Goal: Information Seeking & Learning: Learn about a topic

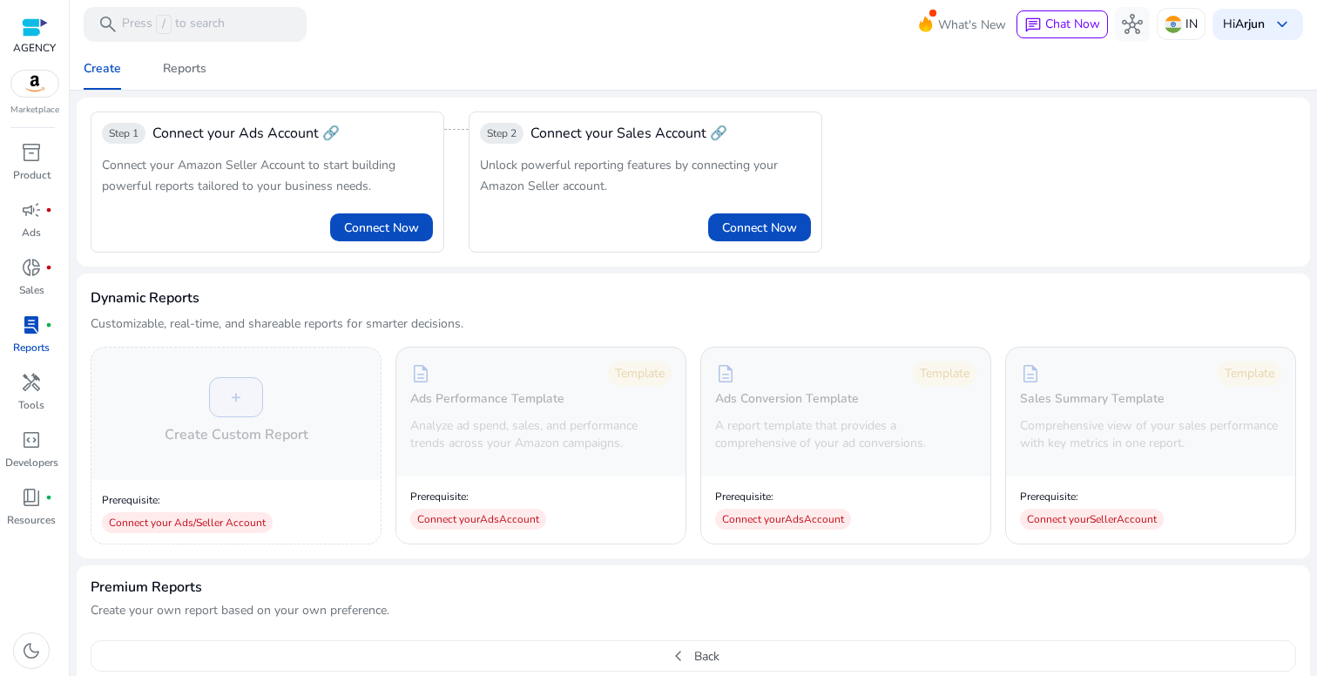
scroll to position [618, 0]
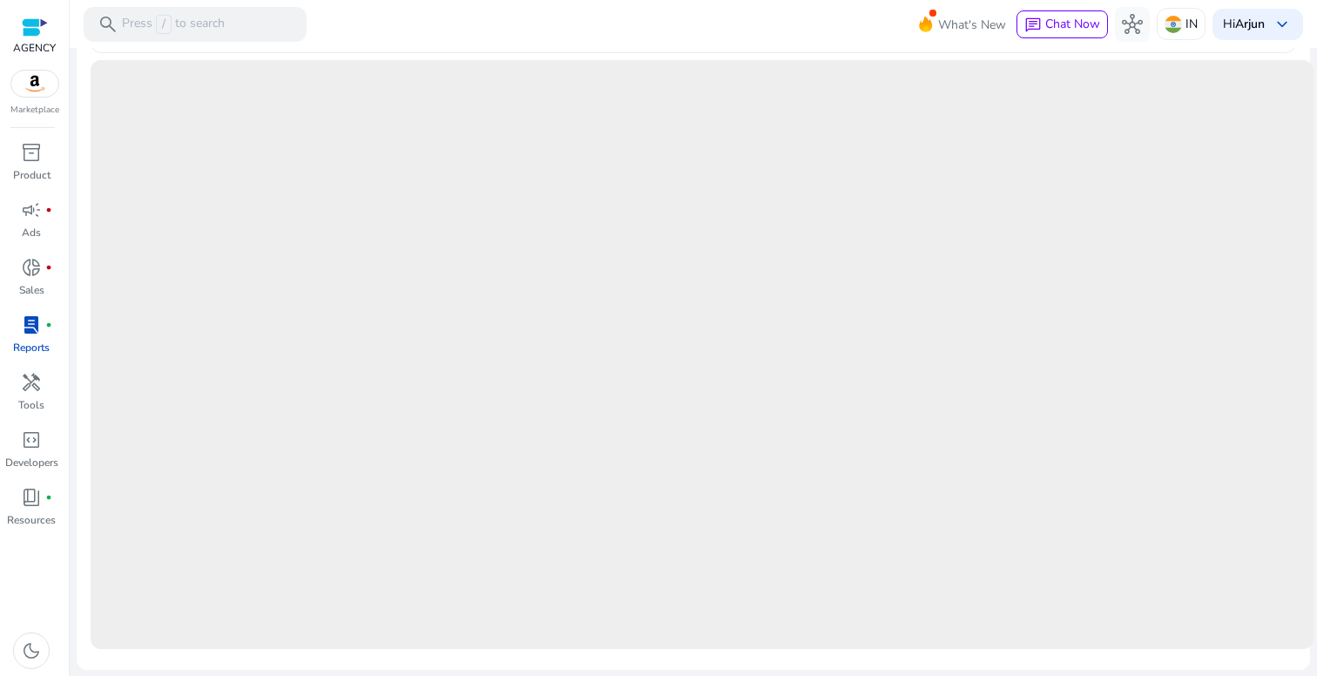
click at [650, 45] on mat-toolbar "search Press / to search What's New chat Chat Now hub IN Hi Arjun keyboard_arro…" at bounding box center [693, 24] width 1247 height 48
click at [31, 328] on span "lab_profile" at bounding box center [31, 324] width 21 height 21
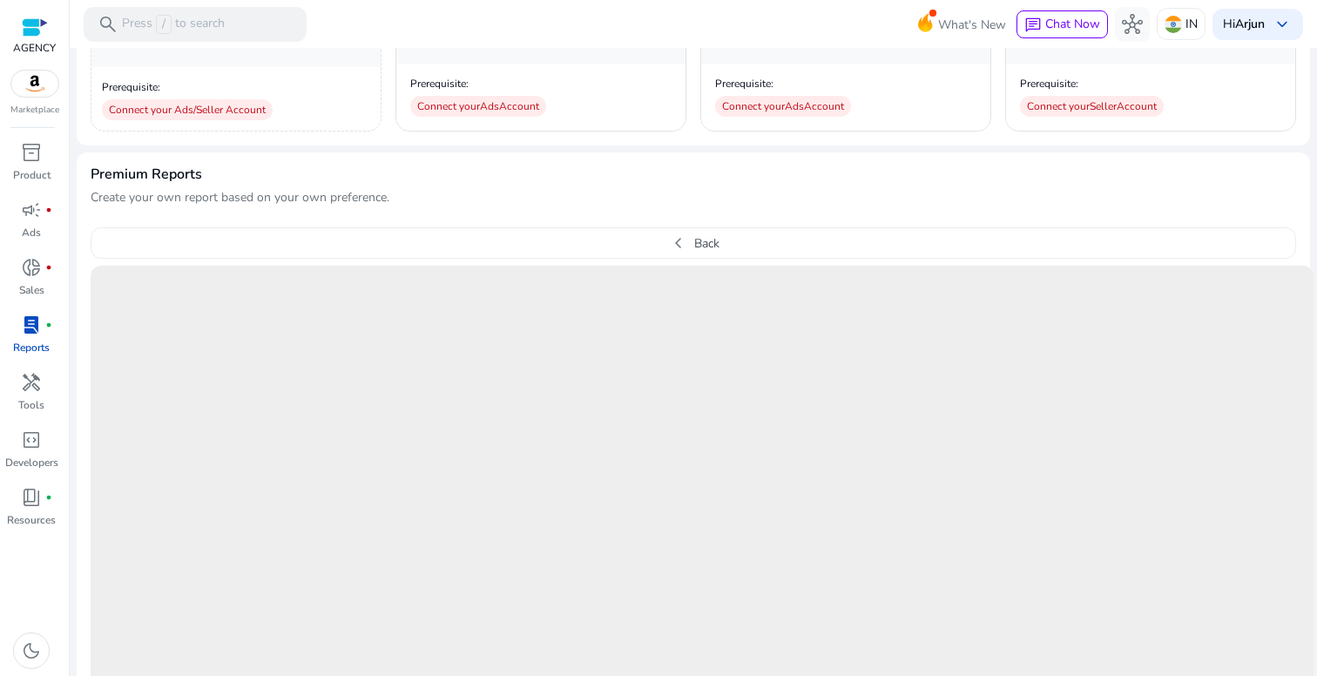
scroll to position [592, 0]
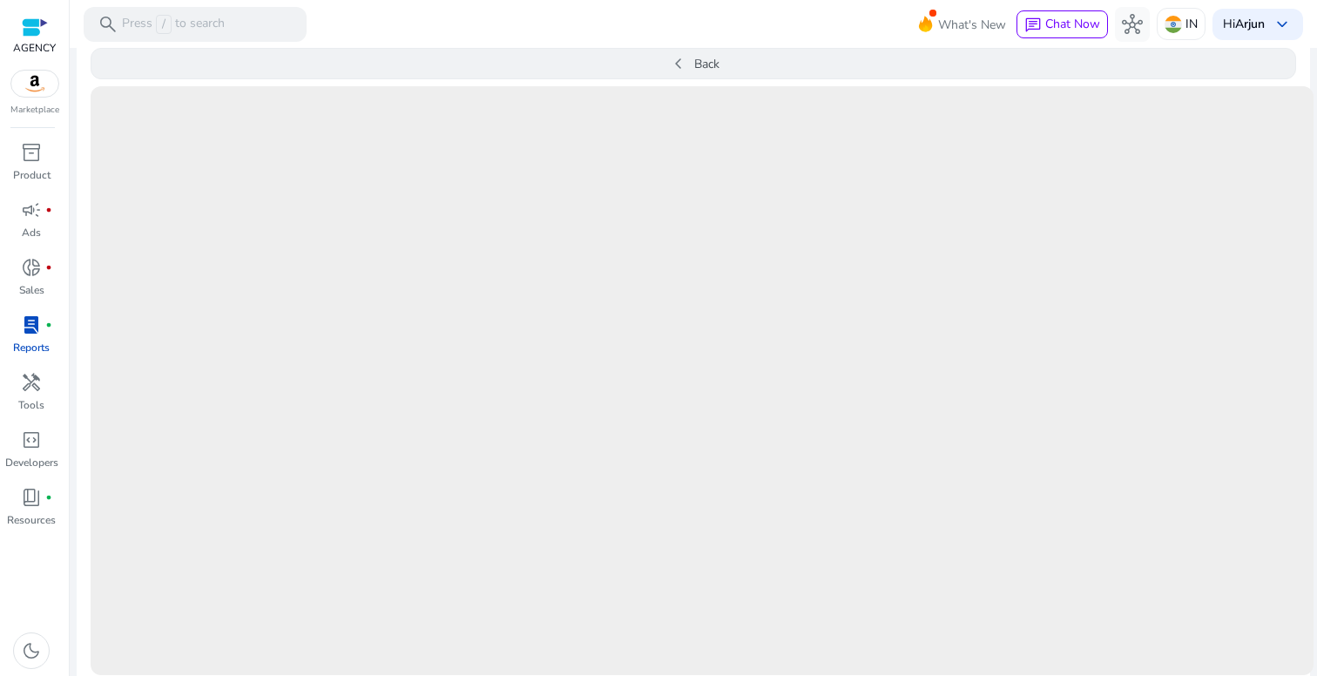
click at [679, 71] on span "chevron_left" at bounding box center [678, 63] width 21 height 21
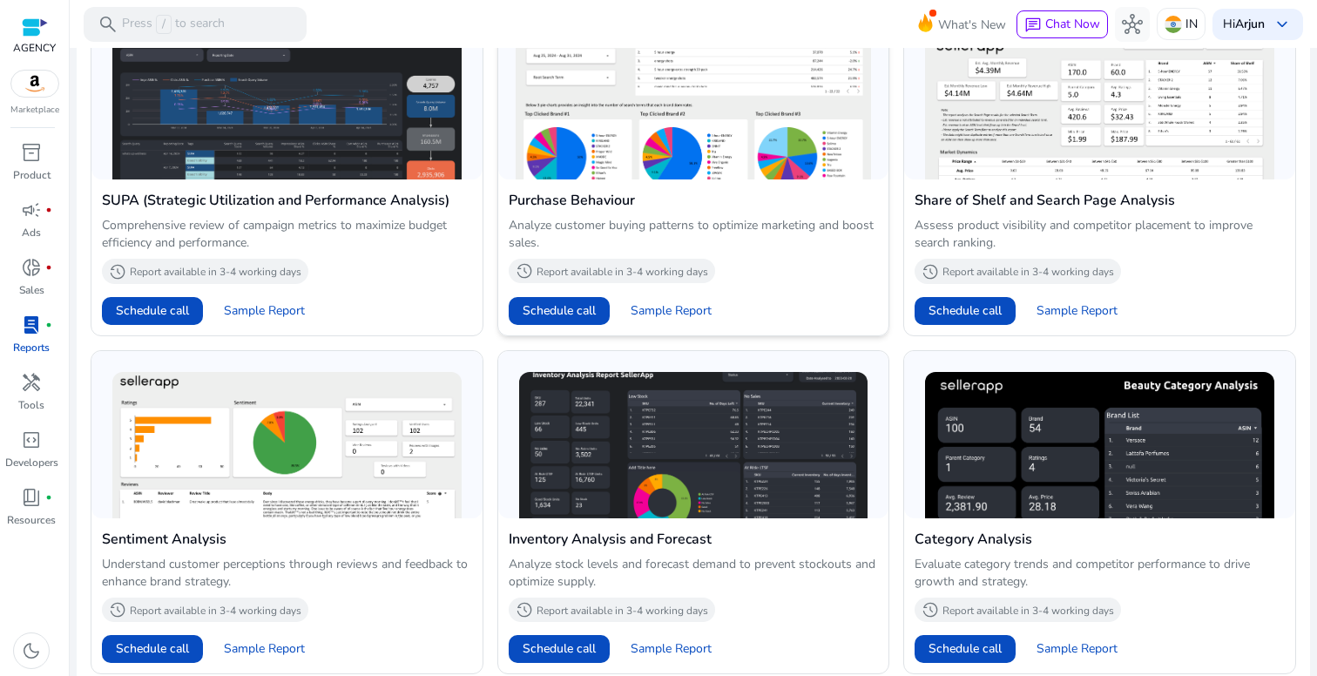
scroll to position [1048, 0]
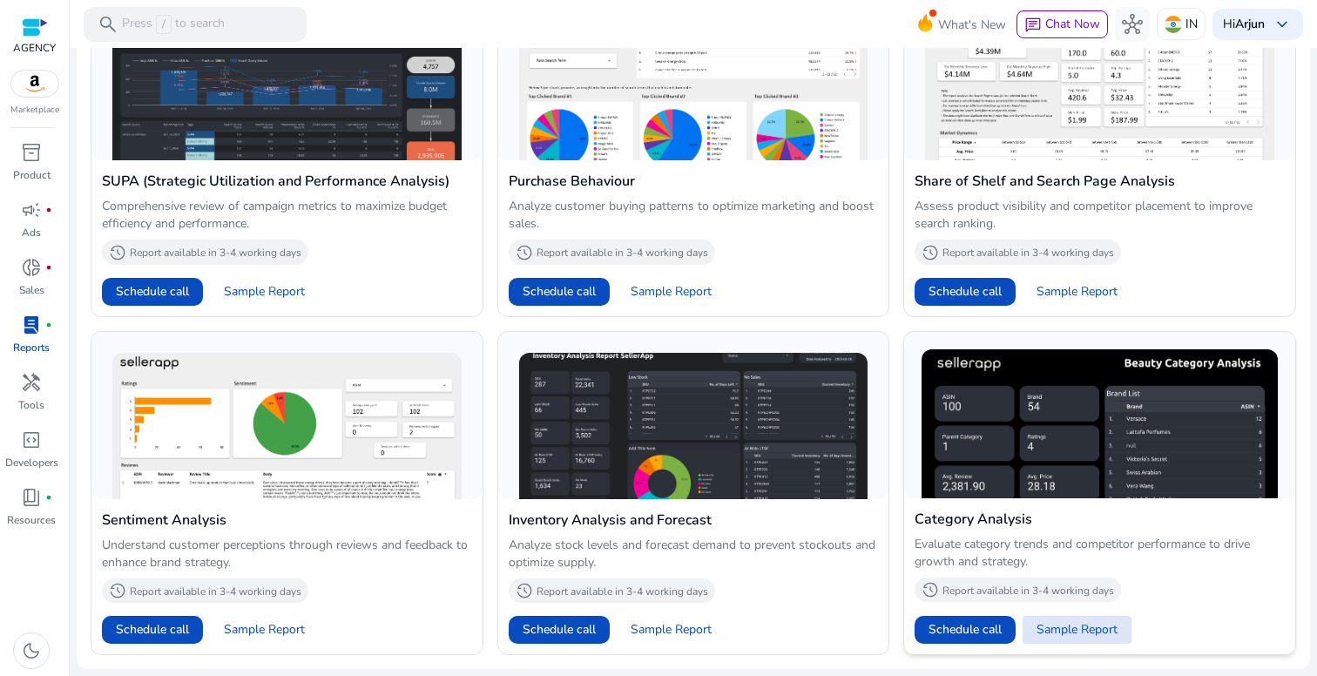
click at [1062, 630] on span "Sample Report" at bounding box center [1076, 629] width 81 height 17
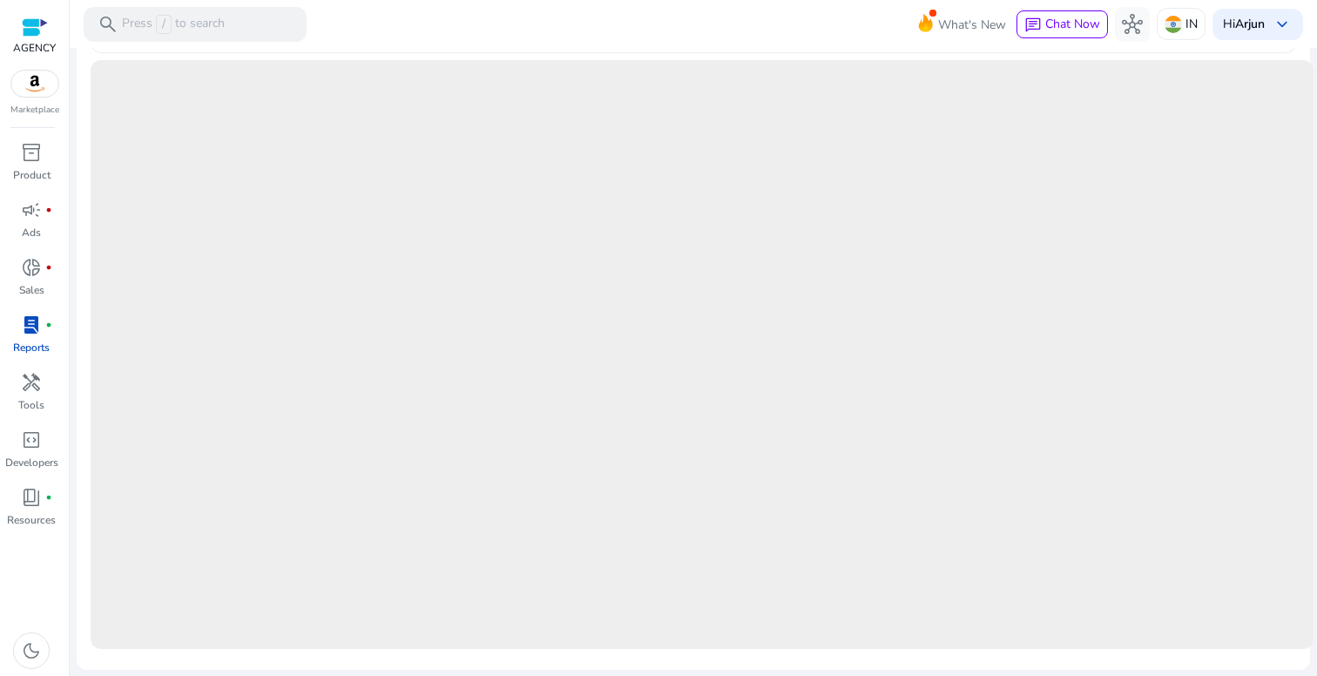
scroll to position [0, 0]
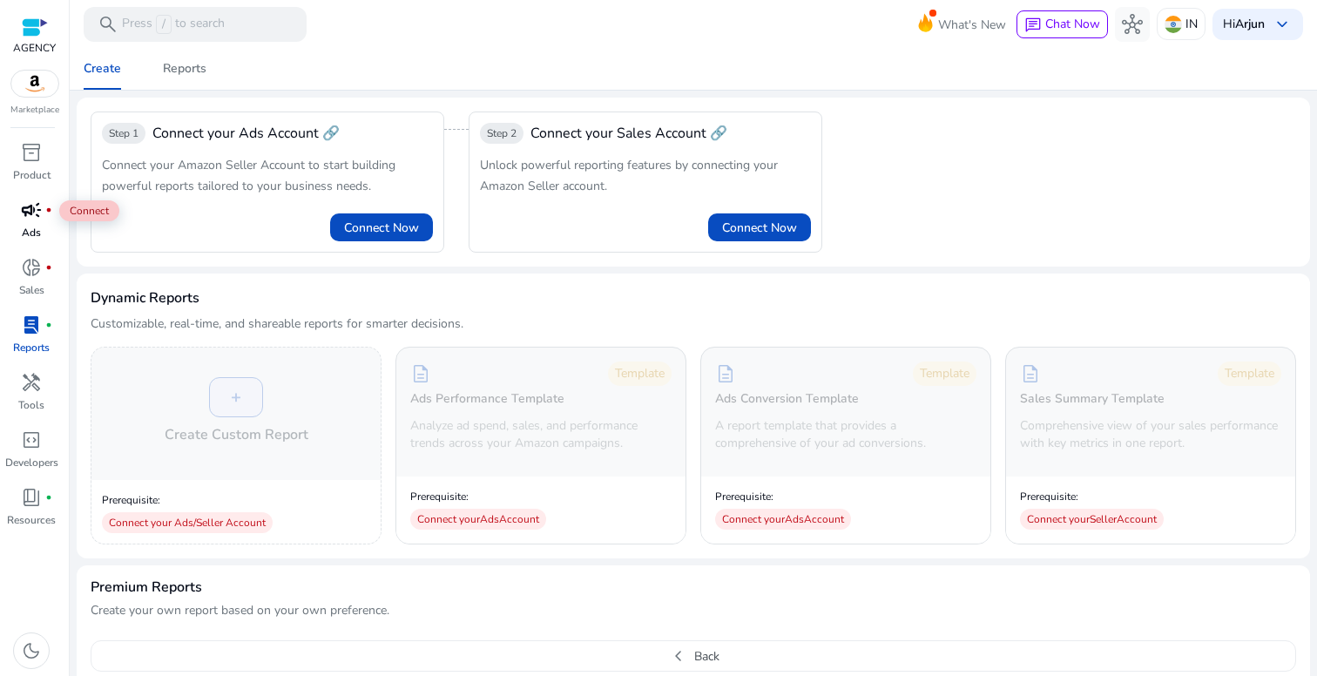
click at [29, 223] on div "campaign fiber_manual_record" at bounding box center [31, 210] width 49 height 28
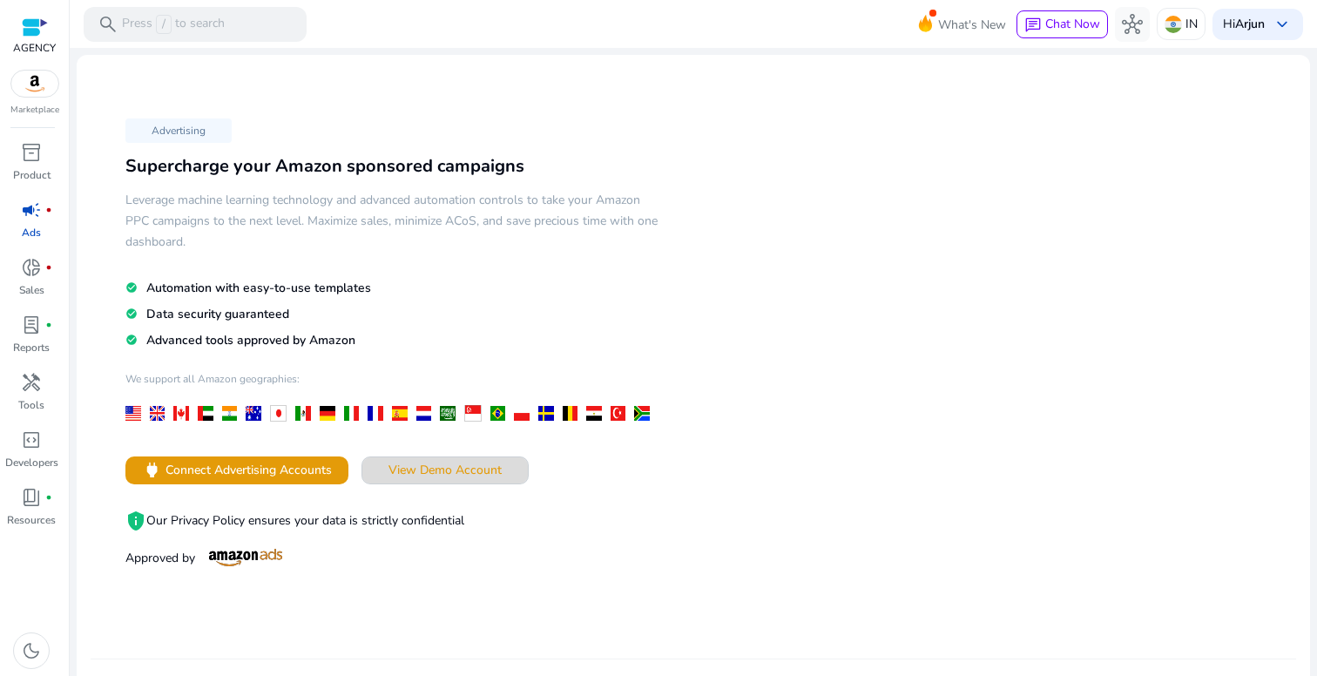
click at [400, 472] on span "View Demo Account" at bounding box center [444, 470] width 113 height 18
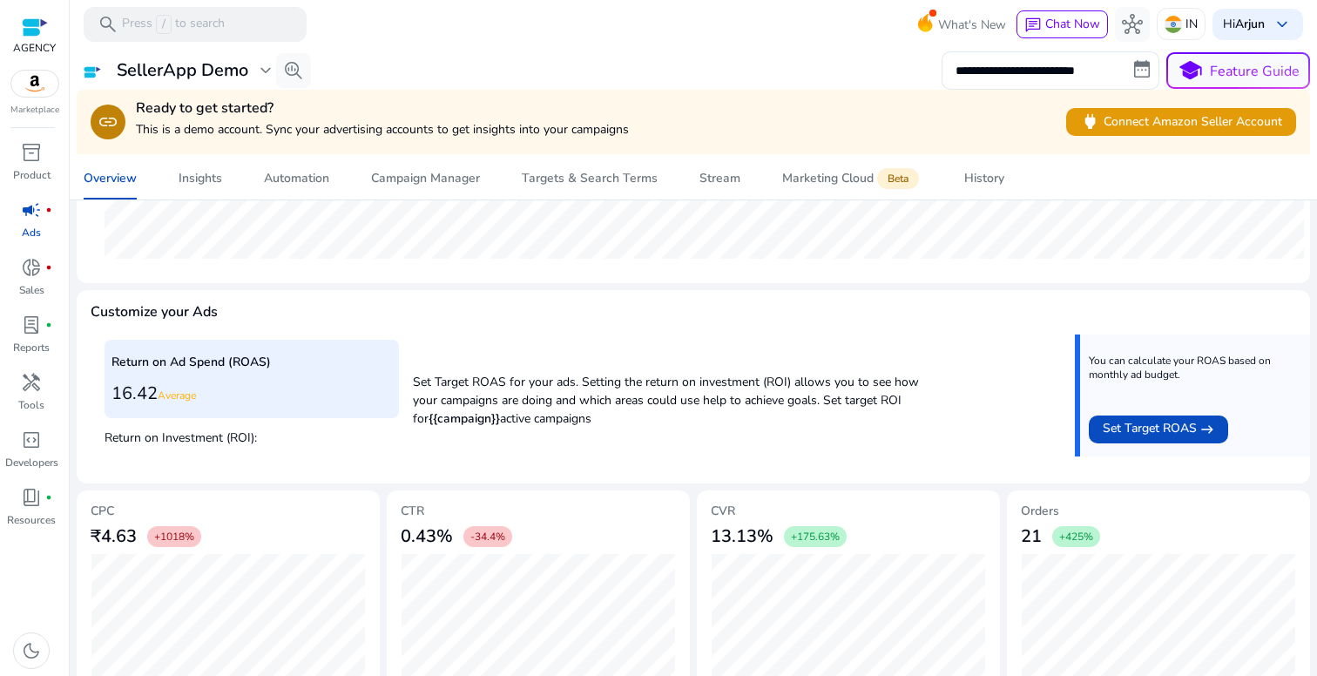
scroll to position [607, 0]
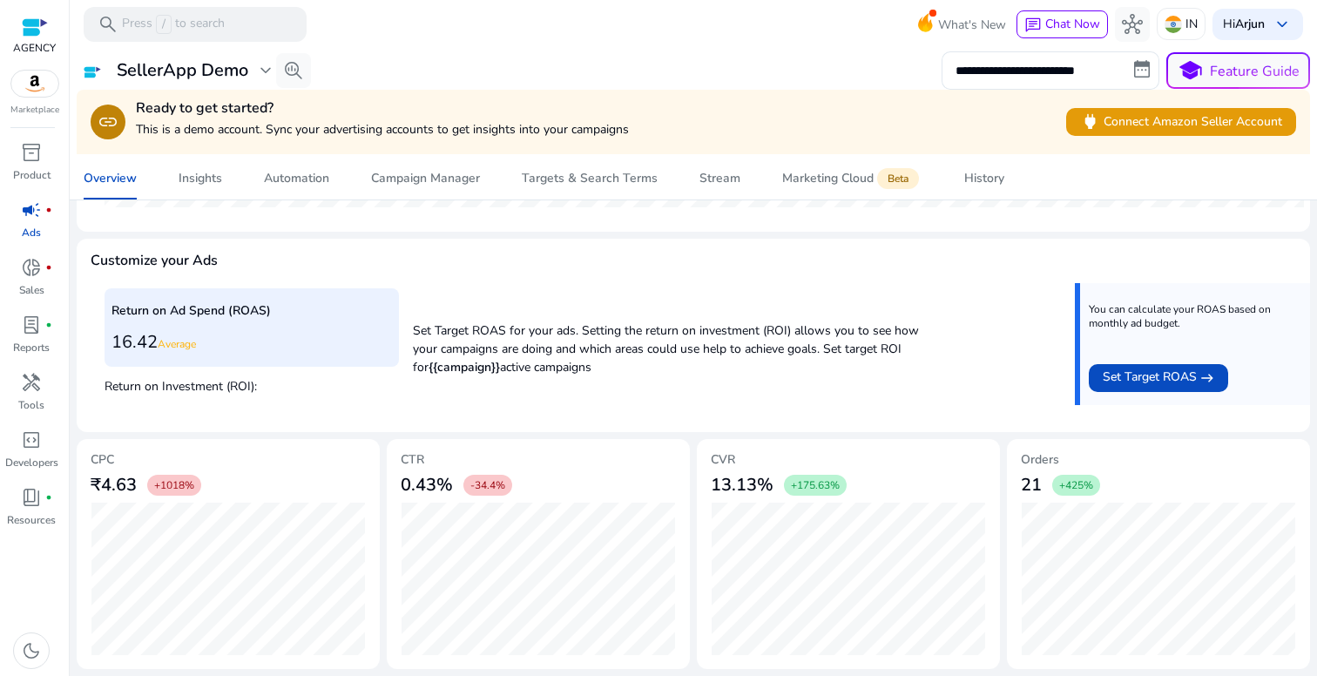
click at [161, 390] on p "Return on Investment (ROI):" at bounding box center [251, 384] width 294 height 23
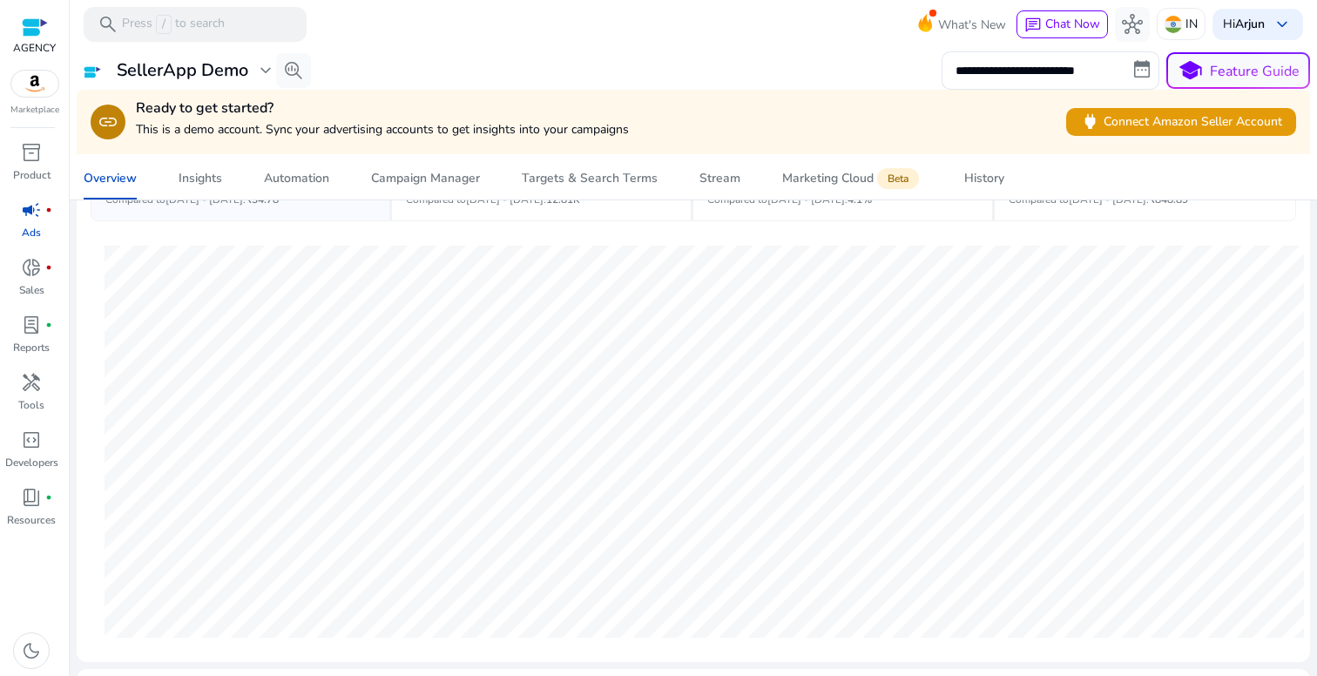
scroll to position [0, 0]
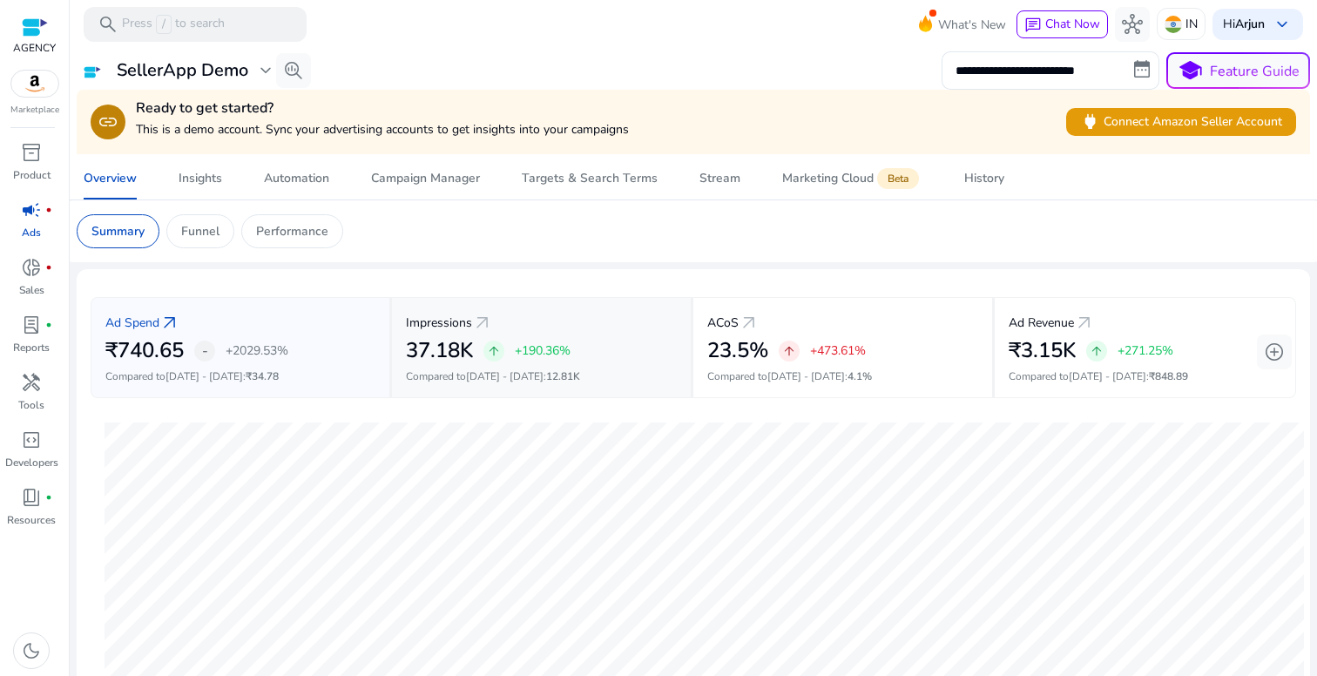
click at [447, 332] on div "Impressions arrow_outward" at bounding box center [541, 323] width 271 height 32
click at [802, 354] on div "arrow_upward +473.61%" at bounding box center [821, 350] width 87 height 21
click at [1149, 380] on span "₹848.89" at bounding box center [1168, 376] width 39 height 14
click at [212, 238] on p "Funnel" at bounding box center [200, 231] width 38 height 18
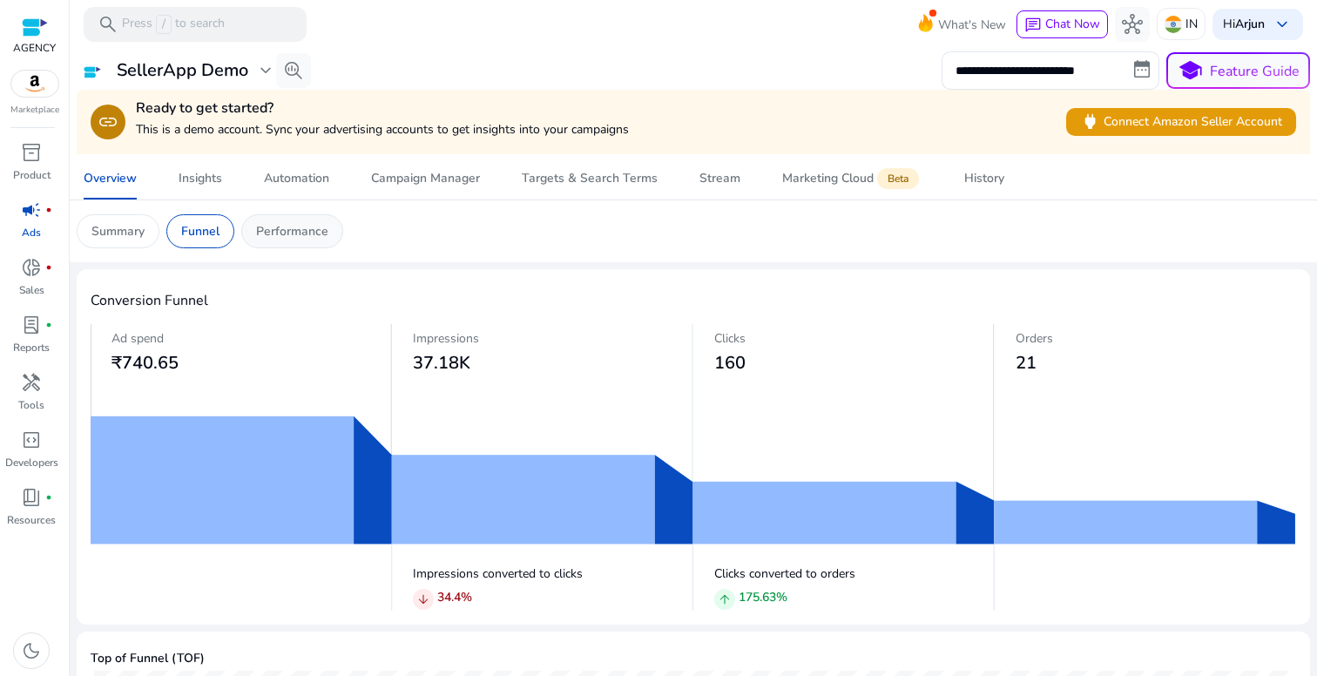
click at [289, 232] on p "Performance" at bounding box center [292, 231] width 72 height 18
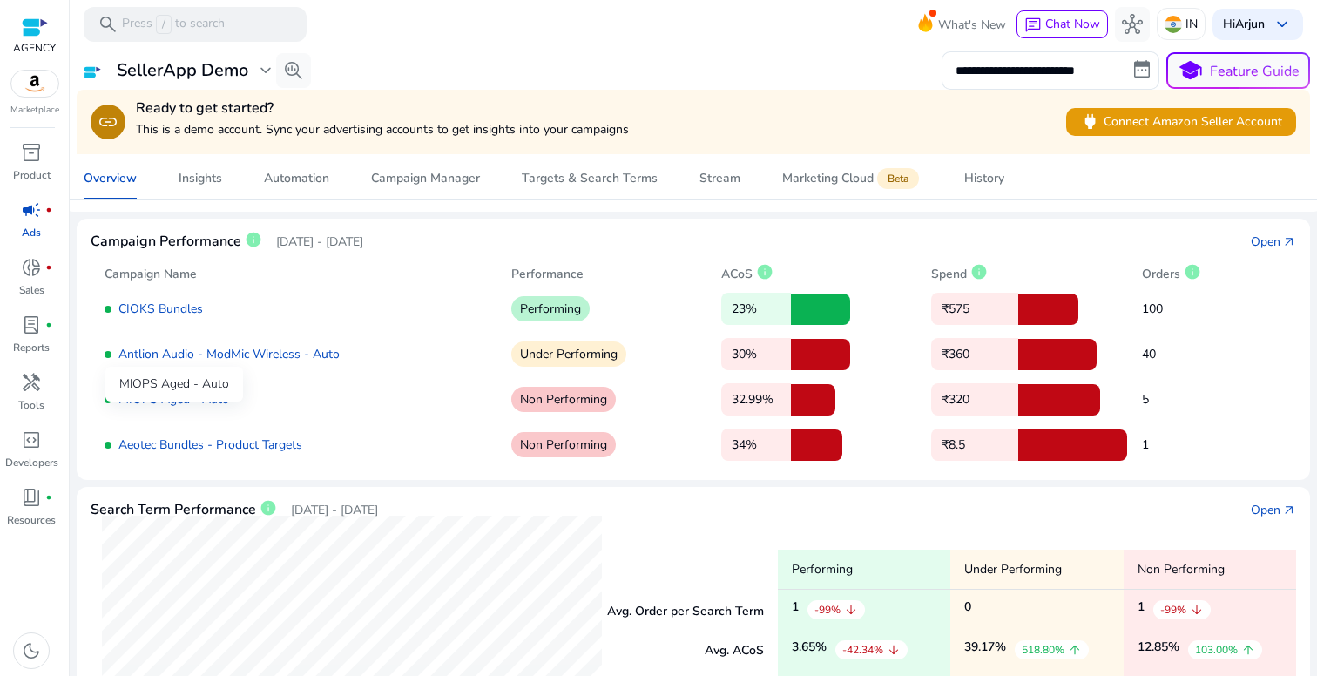
scroll to position [15, 0]
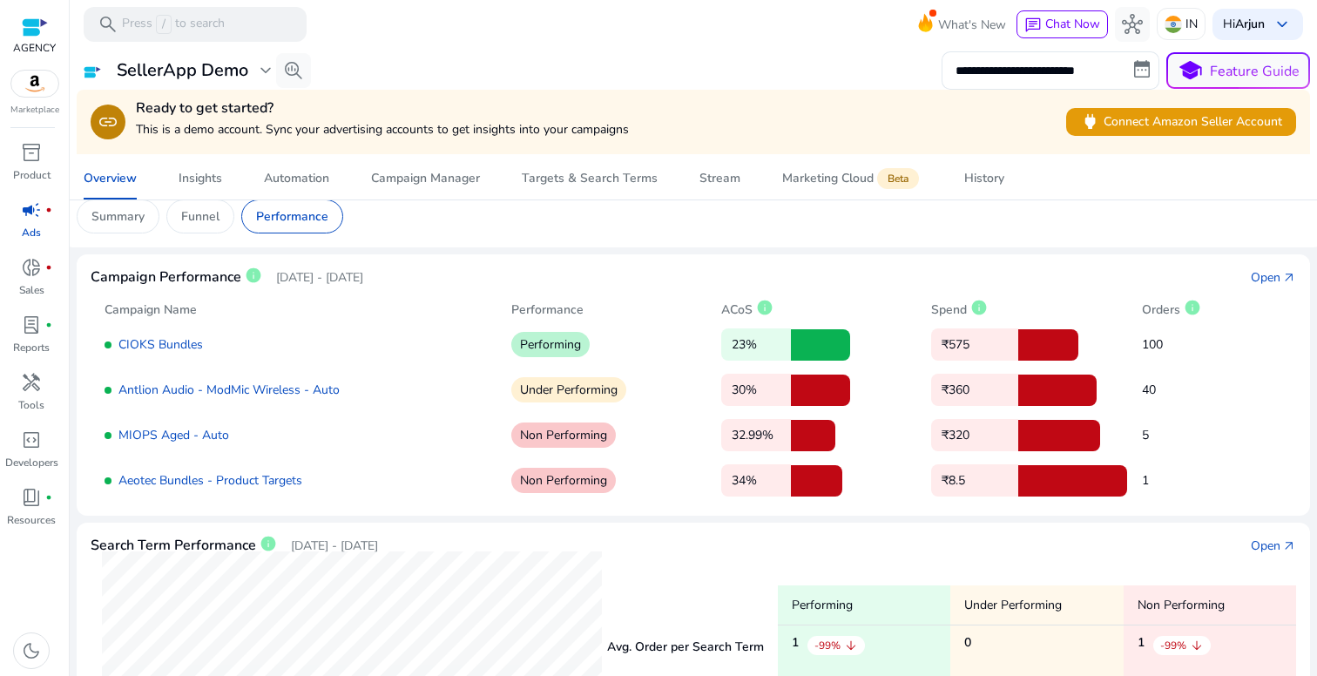
click at [750, 349] on p "23%" at bounding box center [756, 344] width 70 height 32
click at [750, 348] on p "23%" at bounding box center [756, 344] width 70 height 32
click at [572, 340] on p "Performing" at bounding box center [550, 344] width 78 height 25
click at [566, 414] on div "CIOKS Bundles Performing 23% ₹575 100 Antlion Audio - ModMic Wireless - Auto Un…" at bounding box center [692, 408] width 1177 height 178
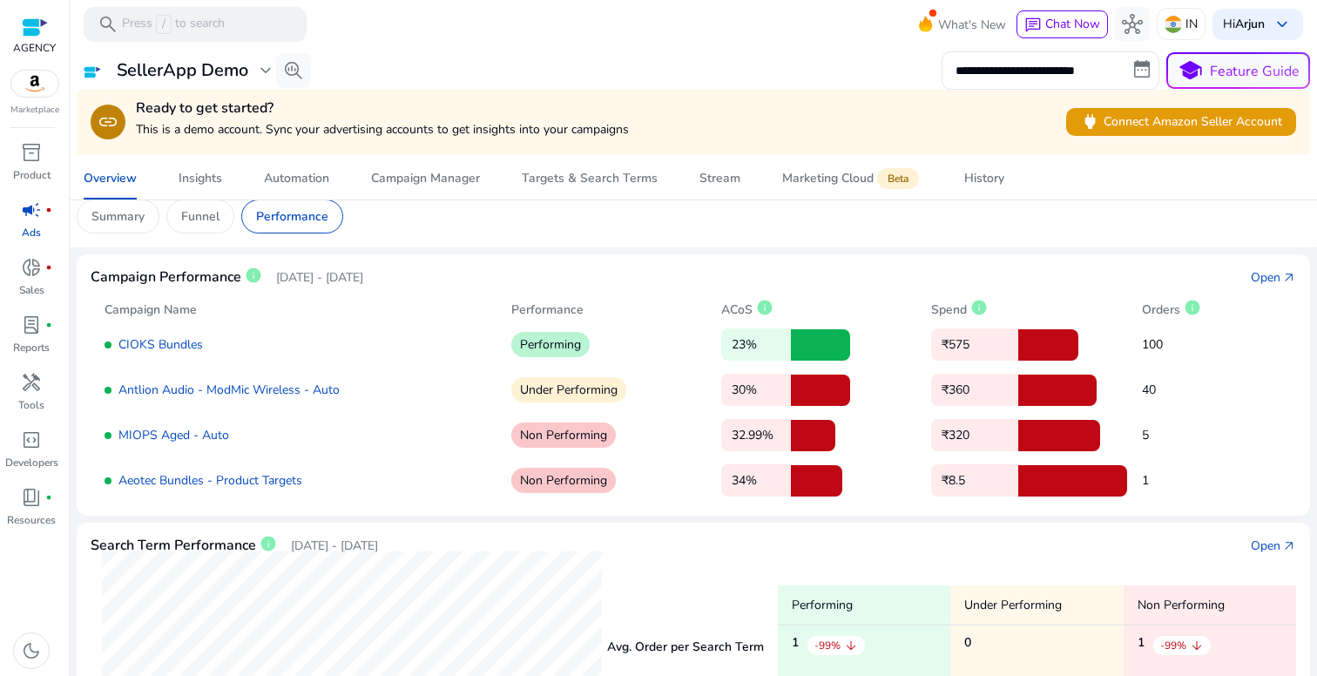
click at [567, 413] on div "CIOKS Bundles Performing 23% ₹575 100 Antlion Audio - ModMic Wireless - Auto Un…" at bounding box center [692, 408] width 1177 height 178
click at [247, 284] on span "info" at bounding box center [253, 274] width 17 height 17
click at [1274, 280] on link "Open arrow_outward" at bounding box center [1272, 277] width 45 height 18
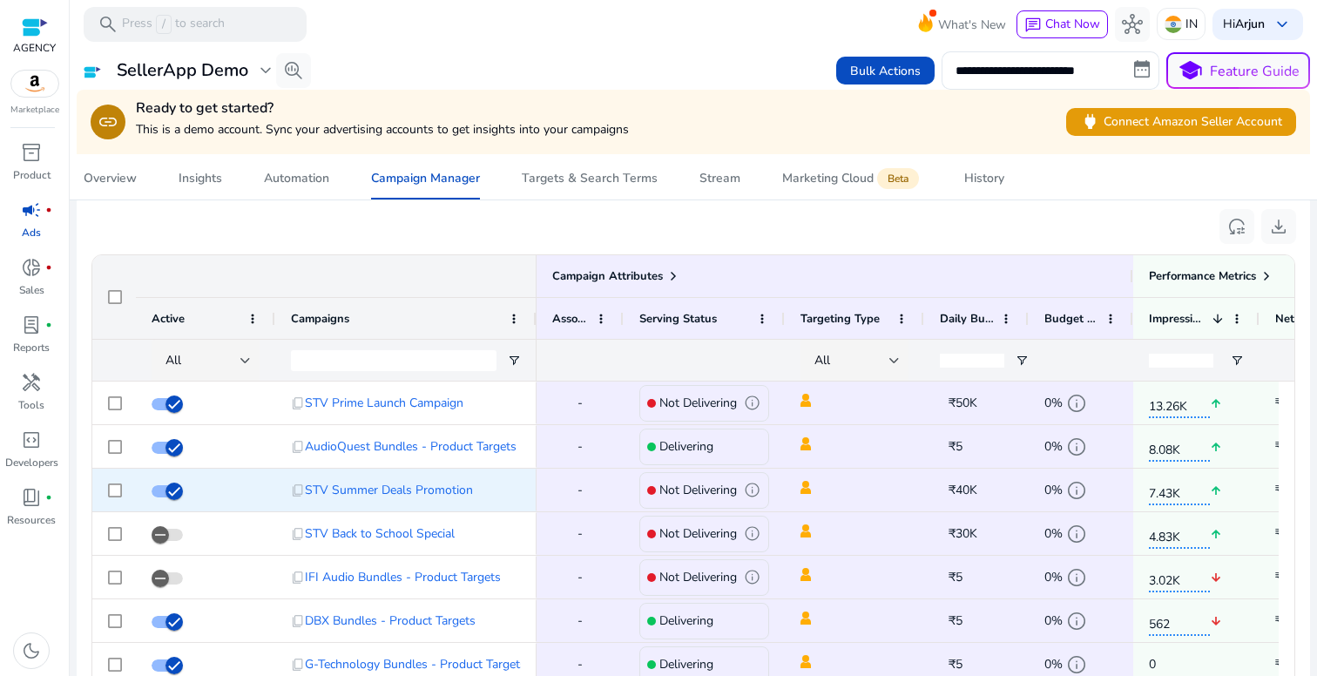
scroll to position [1115, 0]
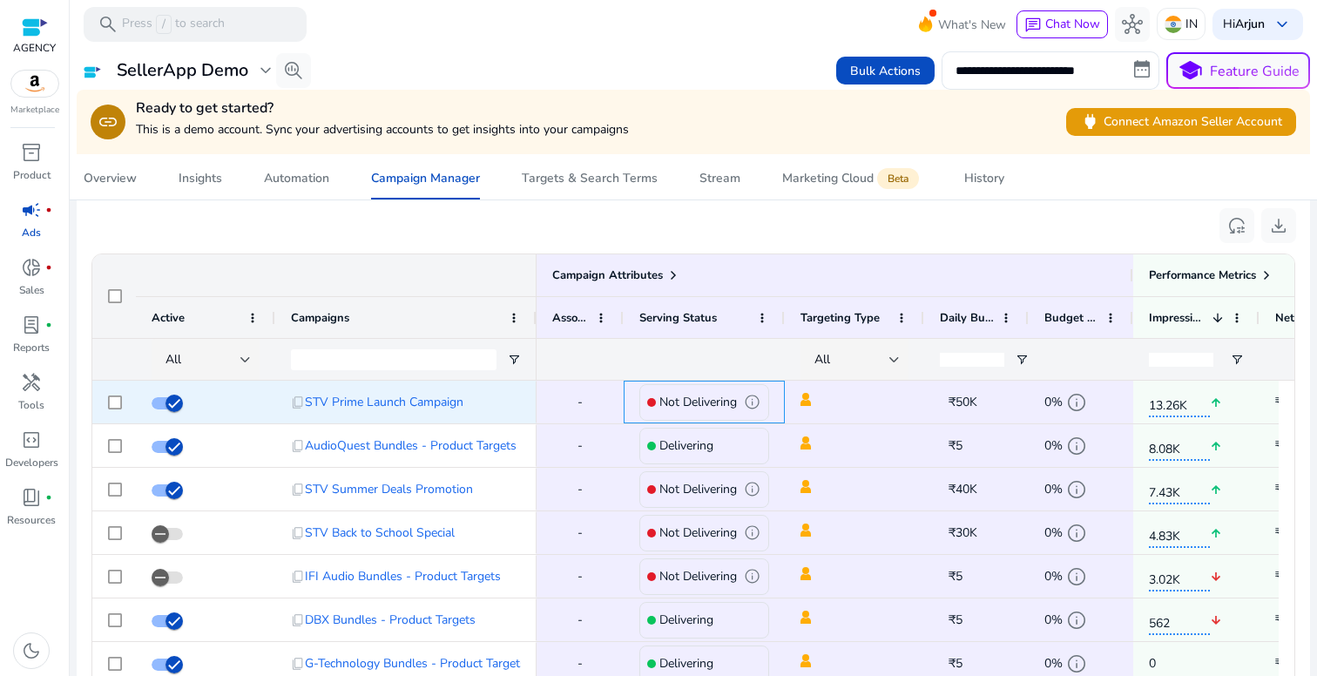
click at [756, 400] on span "info" at bounding box center [752, 402] width 17 height 17
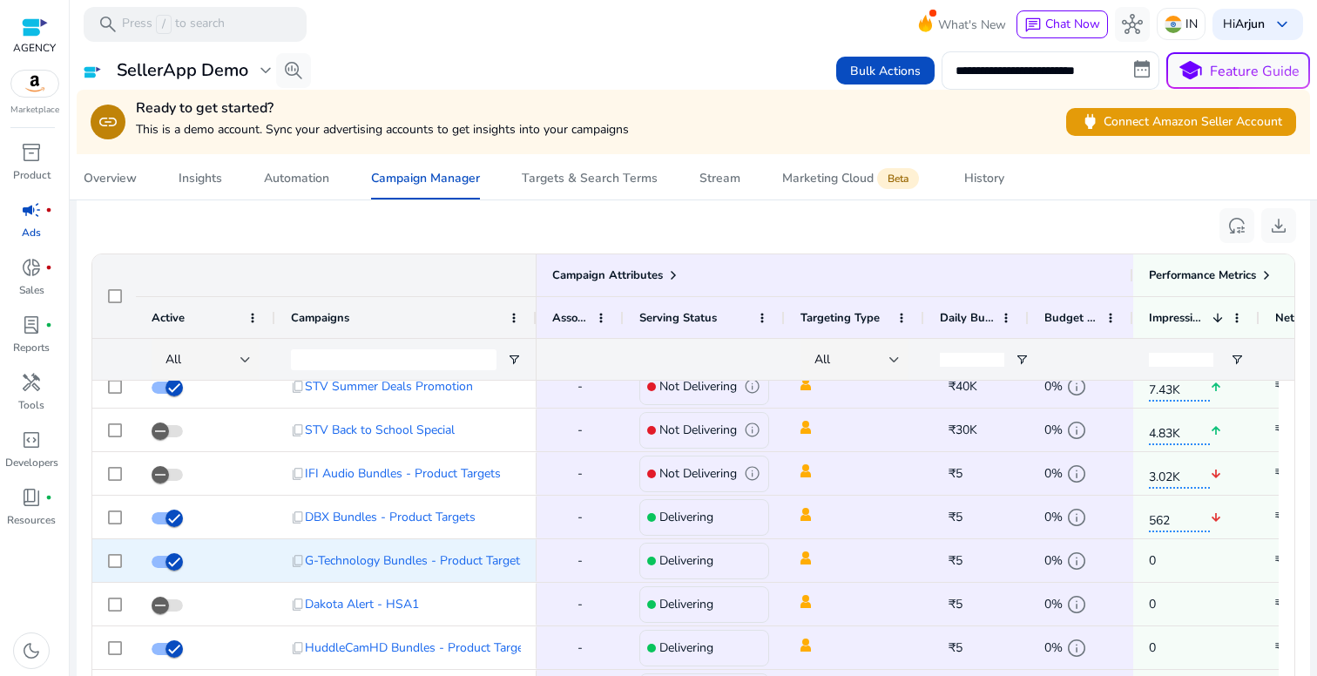
scroll to position [0, 0]
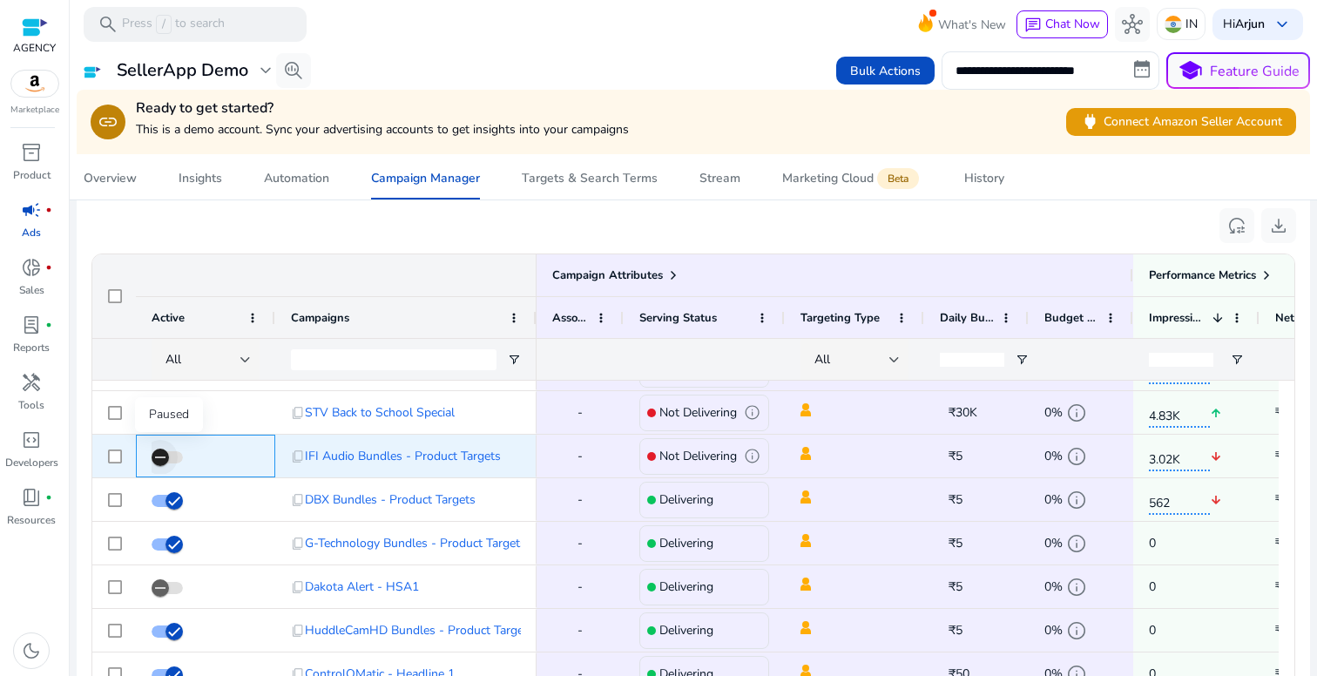
click at [163, 459] on icon "button" at bounding box center [160, 457] width 16 height 16
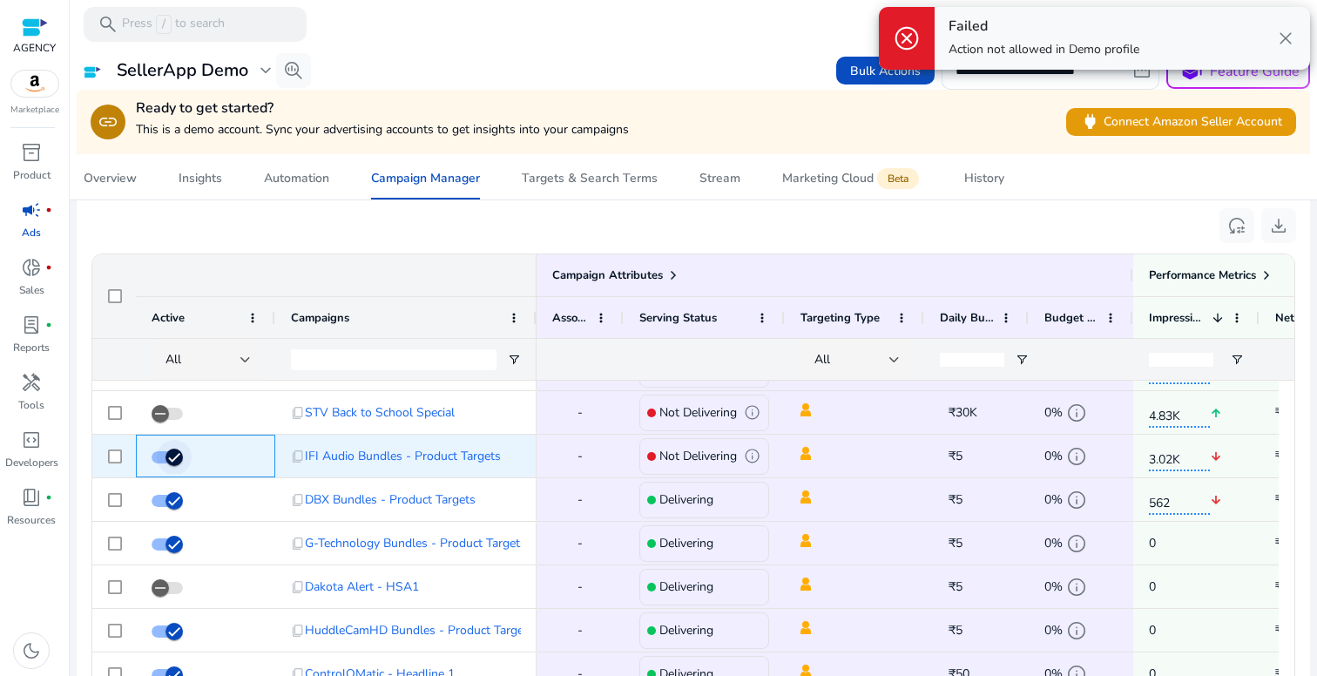
click at [163, 459] on span "button" at bounding box center [174, 457] width 35 height 35
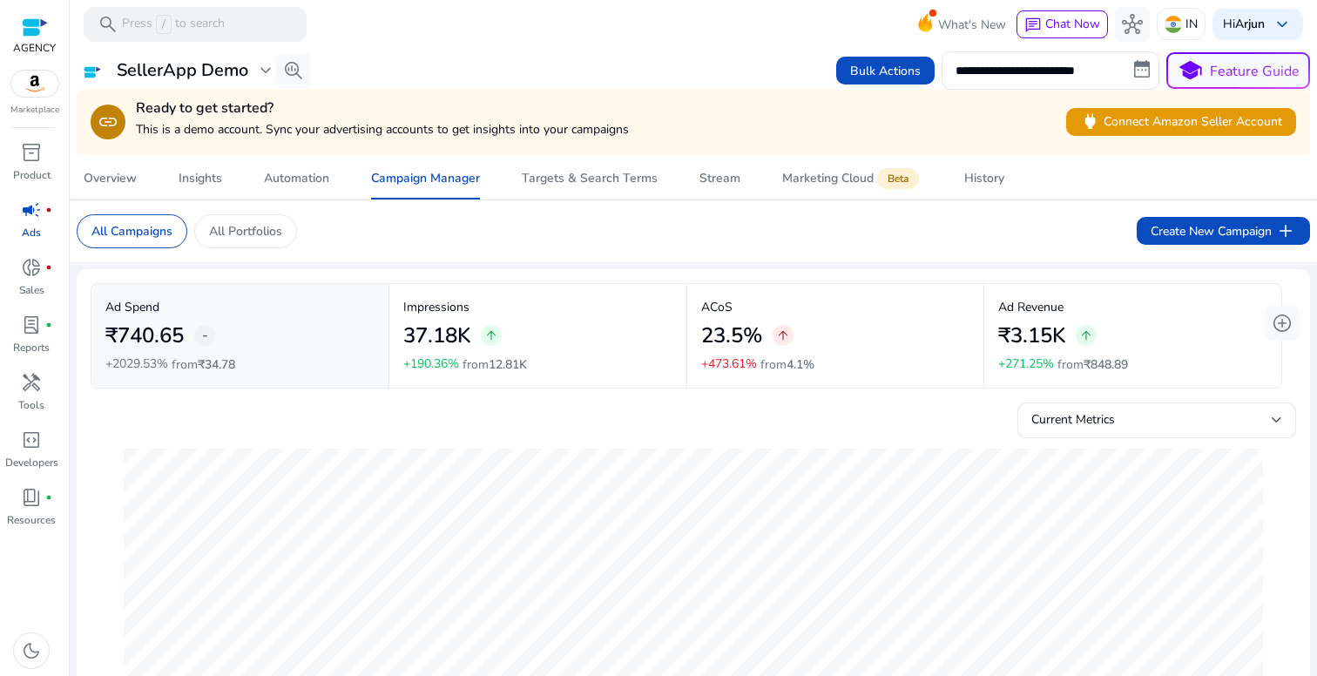
click at [553, 341] on div "37.18K arrow_upward" at bounding box center [537, 335] width 269 height 39
click at [757, 318] on div "23.5% arrow_upward" at bounding box center [835, 335] width 269 height 39
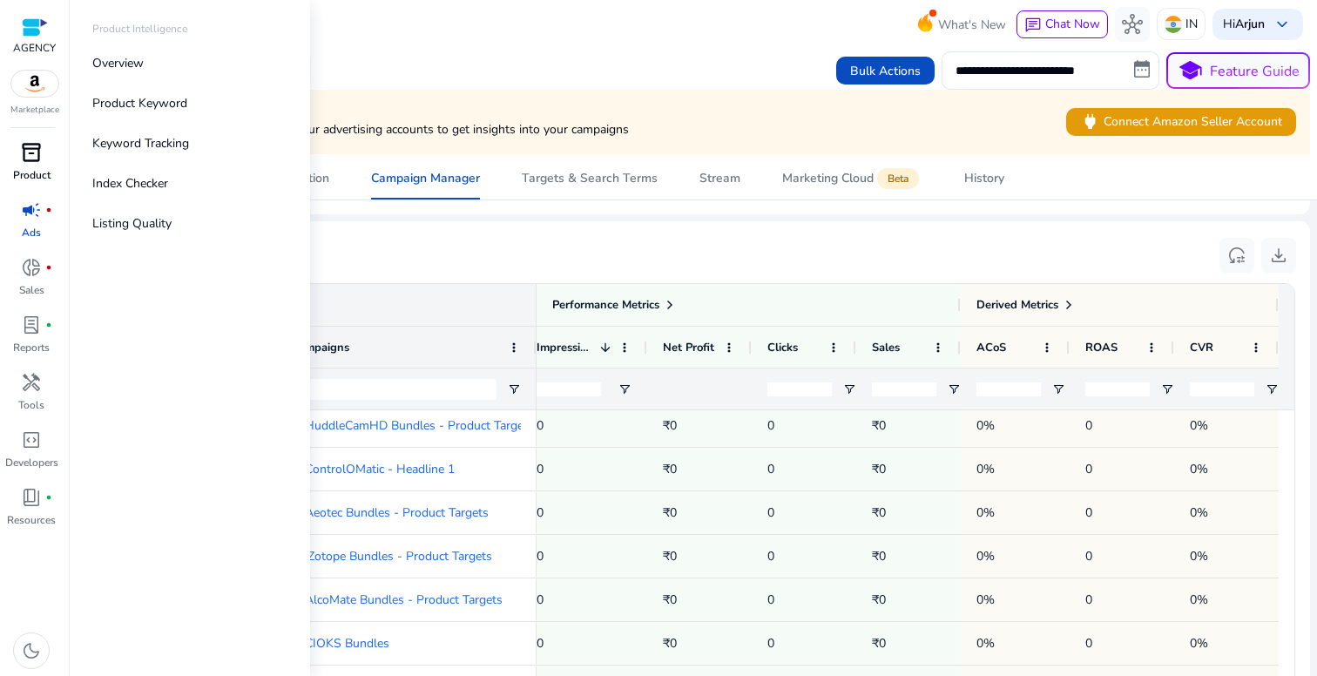
click at [29, 171] on p "Product" at bounding box center [31, 175] width 37 height 16
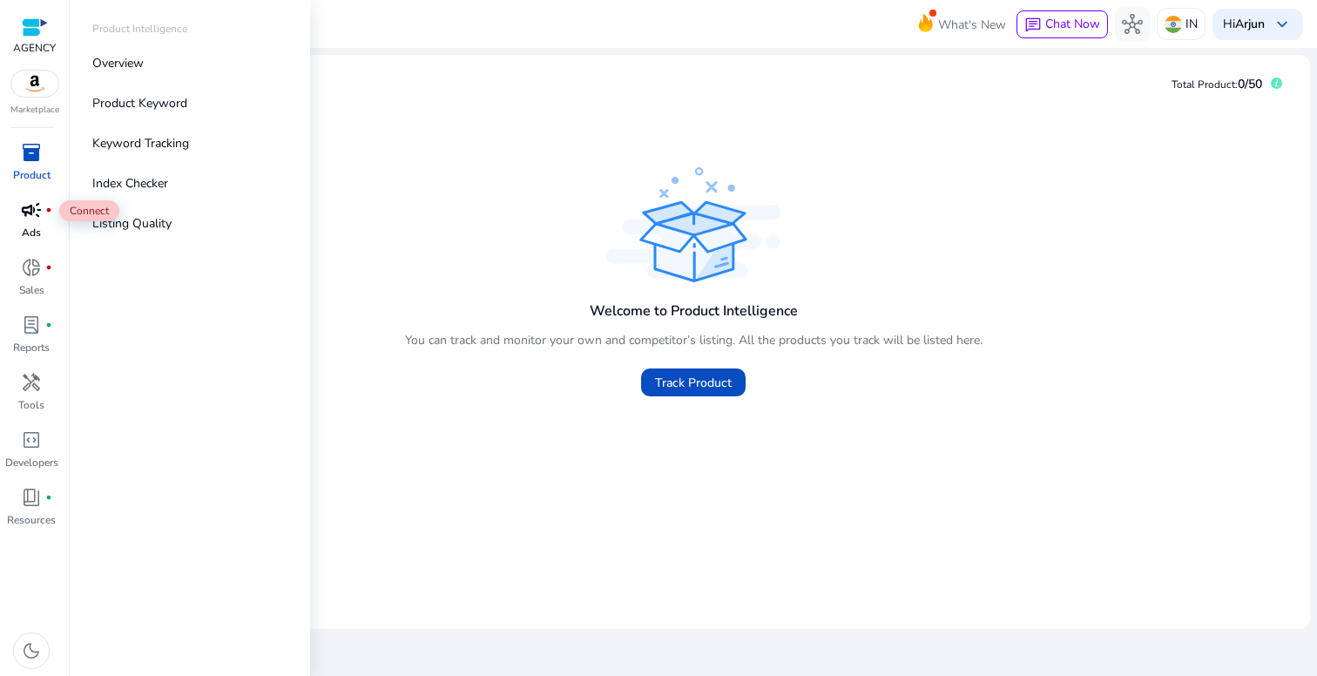
click at [30, 218] on span "campaign" at bounding box center [31, 209] width 21 height 21
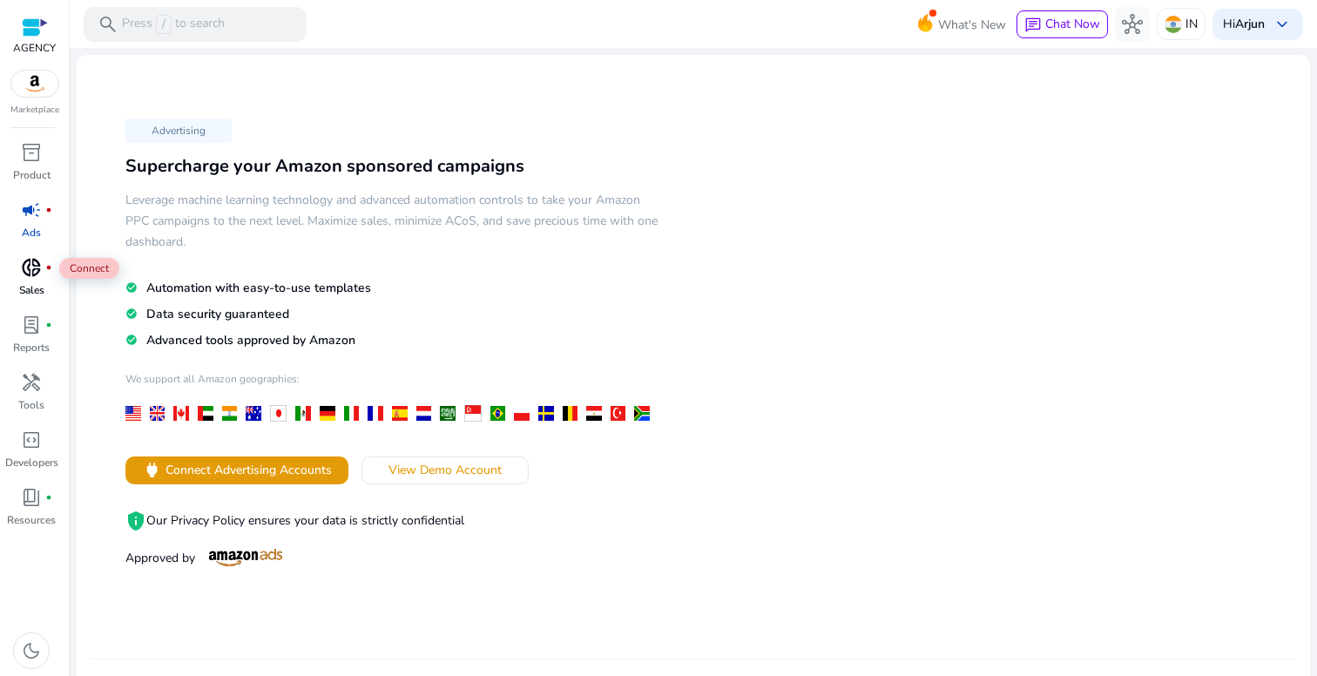
click at [36, 261] on span "donut_small" at bounding box center [31, 267] width 21 height 21
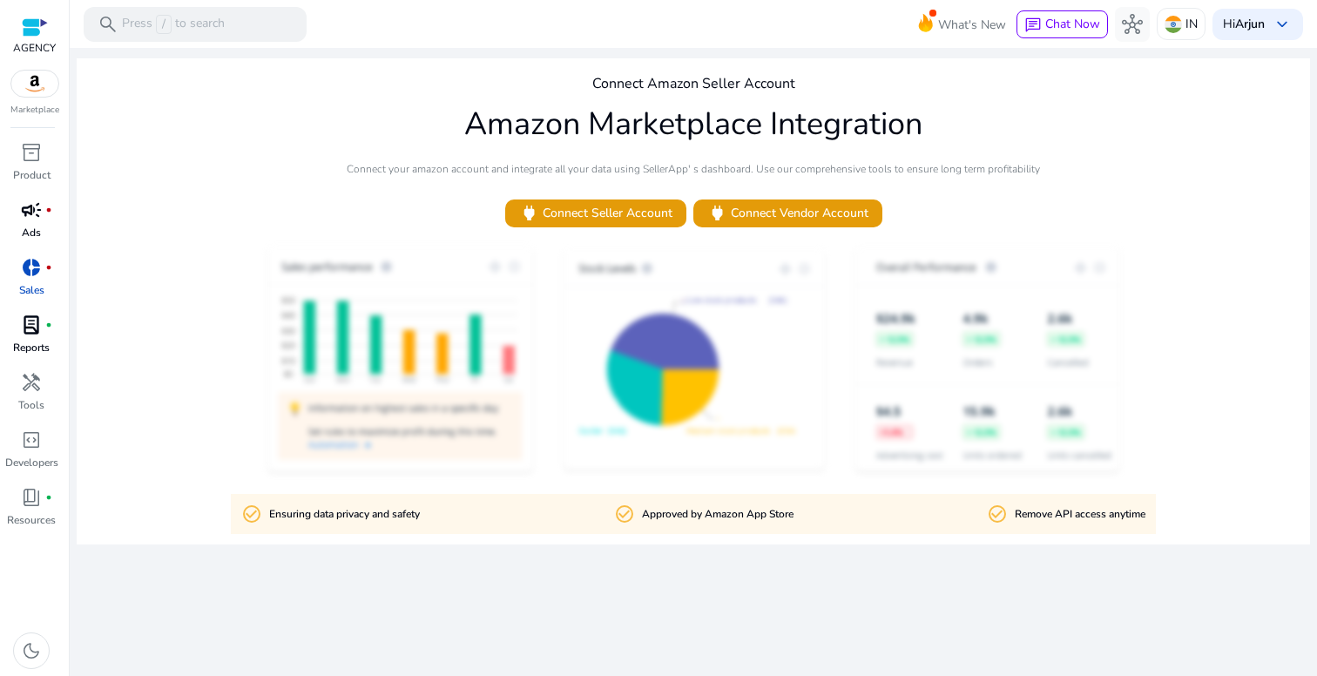
click at [30, 341] on p "Reports" at bounding box center [31, 348] width 37 height 16
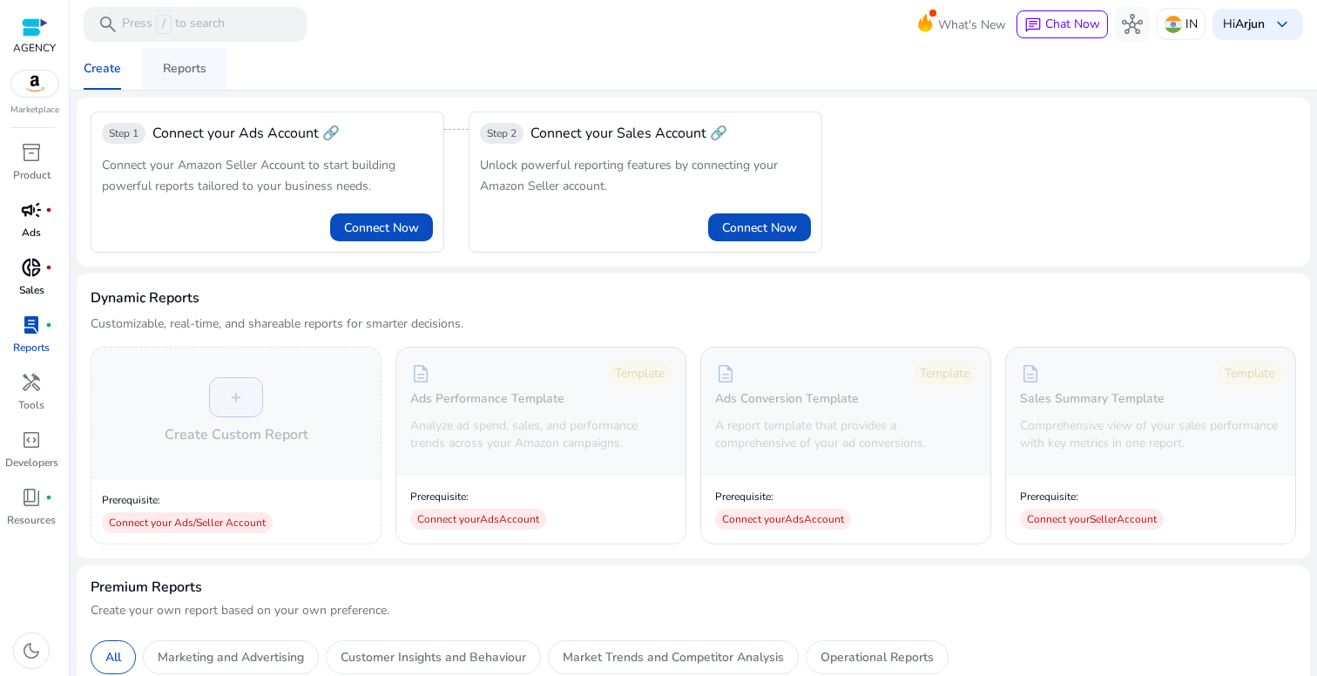
click at [176, 80] on span "Reports" at bounding box center [185, 69] width 44 height 42
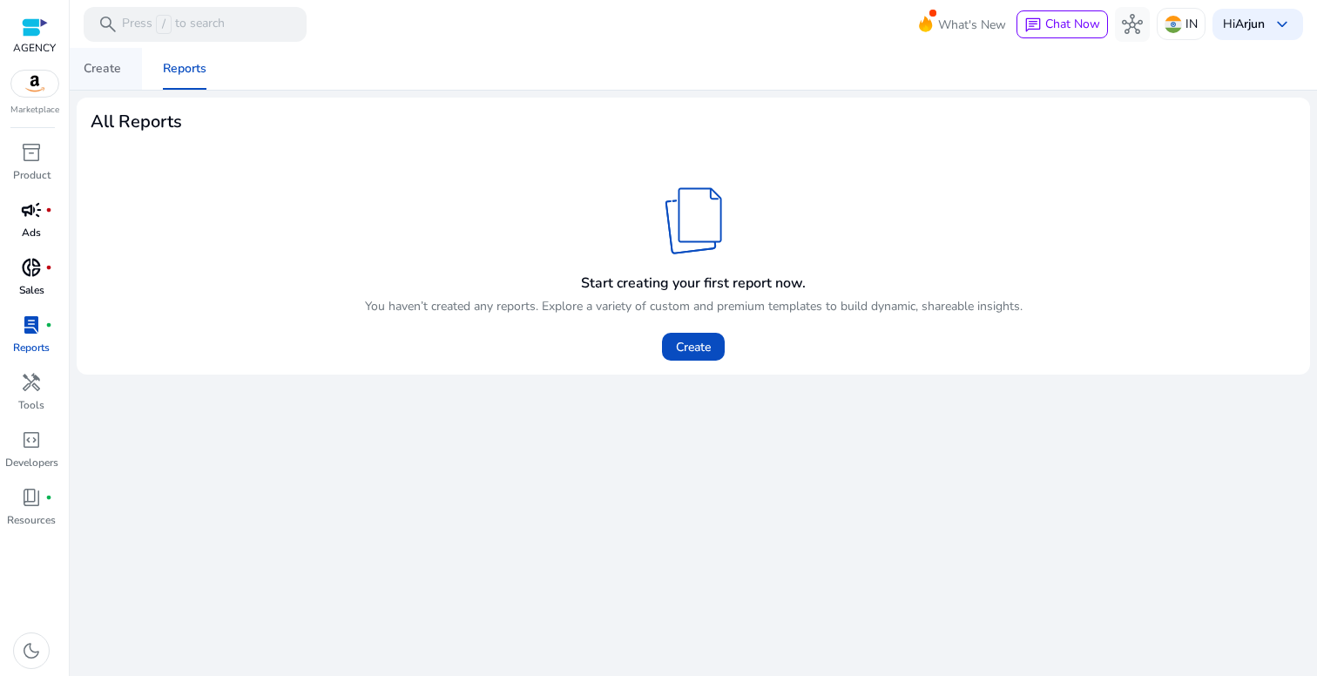
click at [104, 75] on div "Create" at bounding box center [102, 69] width 37 height 12
